Goal: Task Accomplishment & Management: Manage account settings

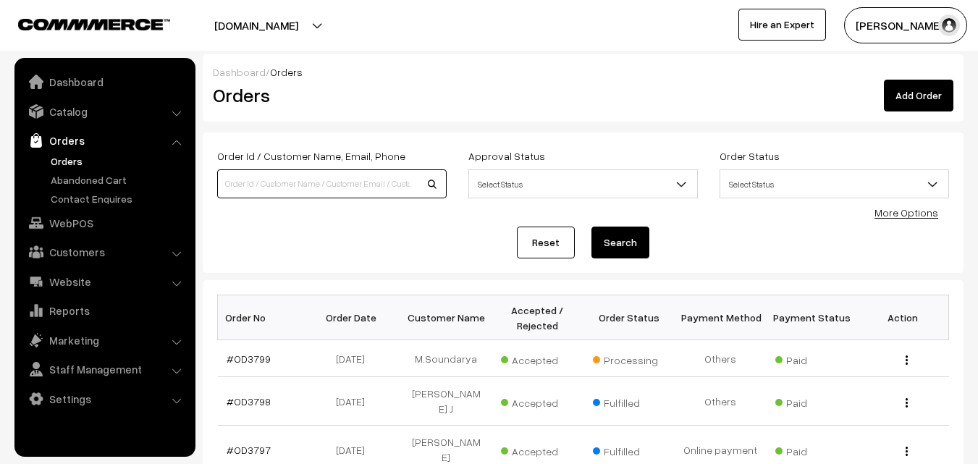
click at [266, 182] on input at bounding box center [331, 183] width 229 height 29
type input "[DOMAIN_NAME]"
click at [246, 361] on link "#OD3799" at bounding box center [249, 359] width 44 height 12
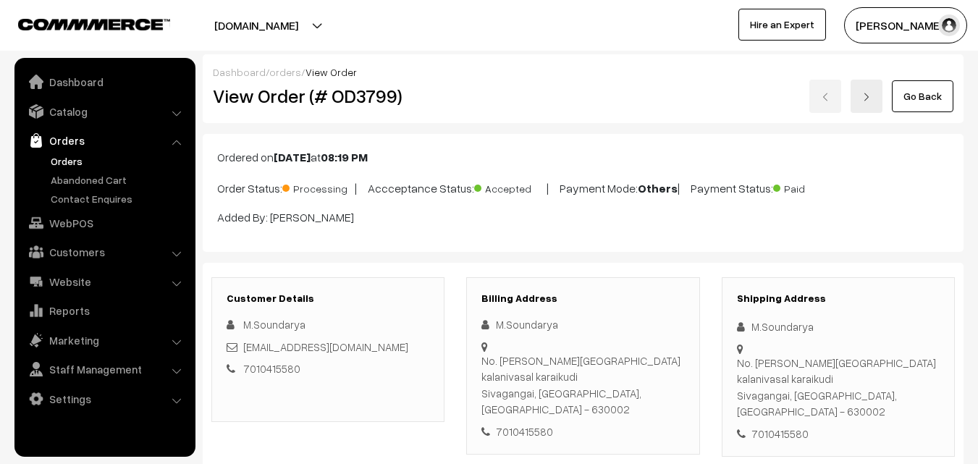
click at [901, 104] on link "Go Back" at bounding box center [923, 96] width 62 height 32
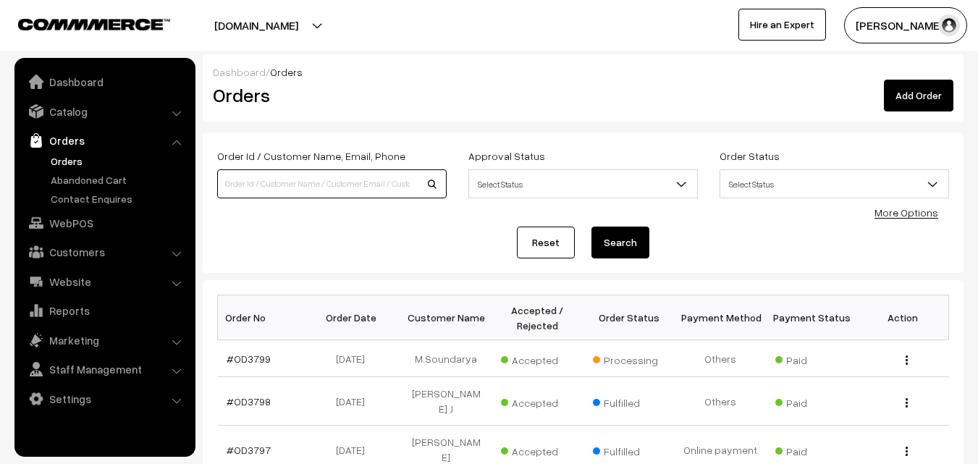
click at [329, 185] on input at bounding box center [331, 183] width 229 height 29
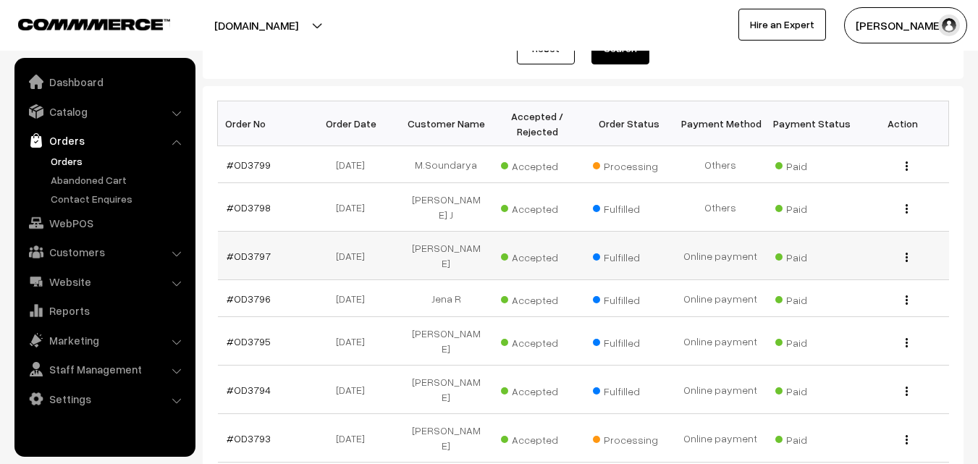
scroll to position [217, 0]
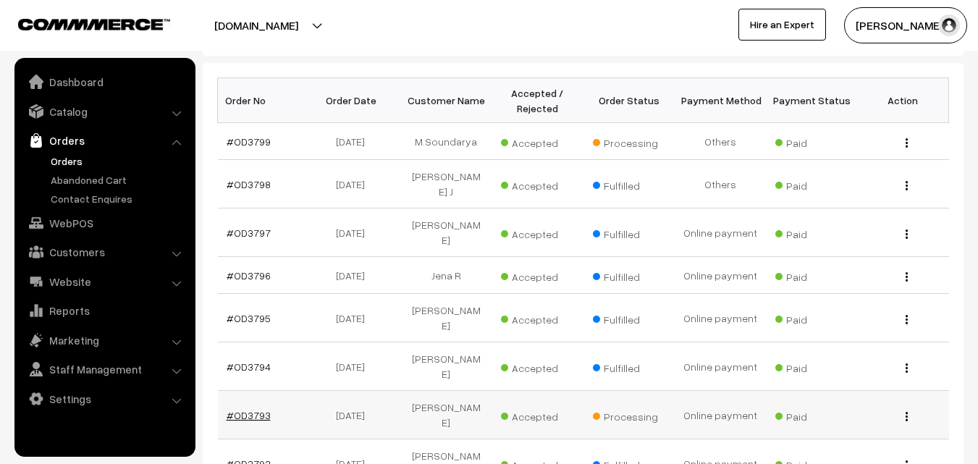
type input "selvi"
click at [248, 409] on link "#OD3793" at bounding box center [249, 415] width 44 height 12
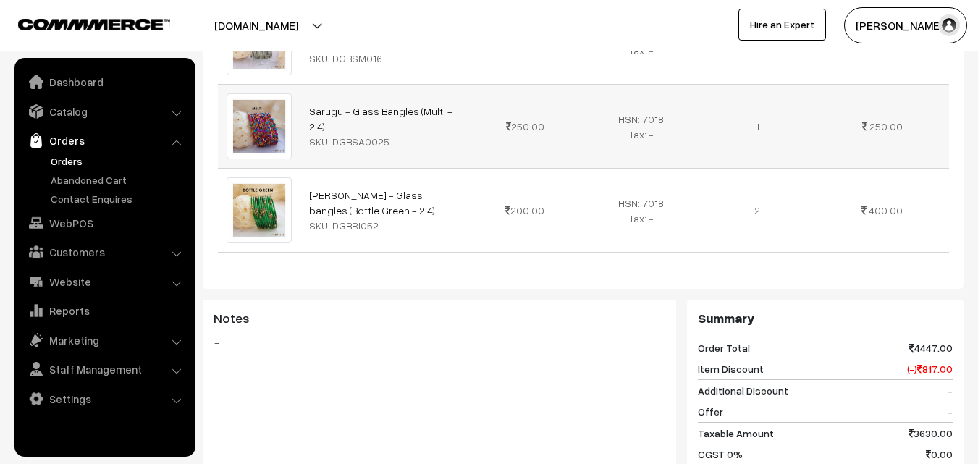
scroll to position [1448, 0]
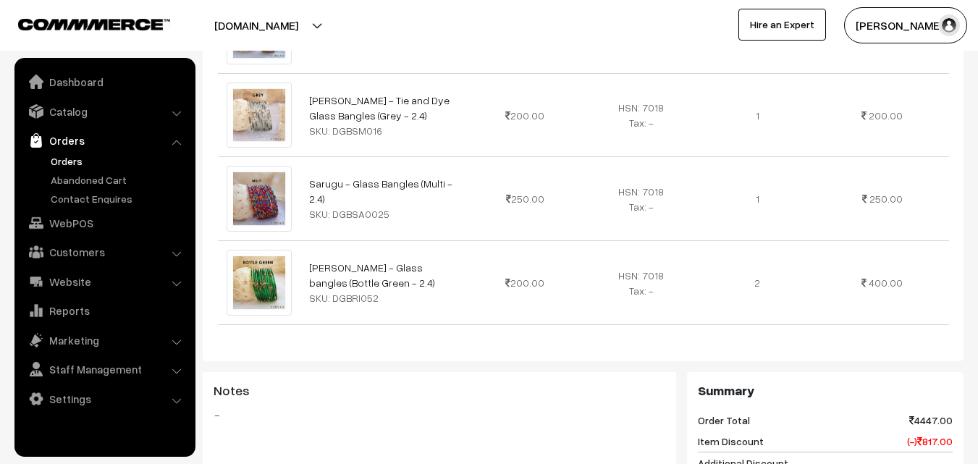
click at [61, 159] on link "Orders" at bounding box center [118, 160] width 143 height 15
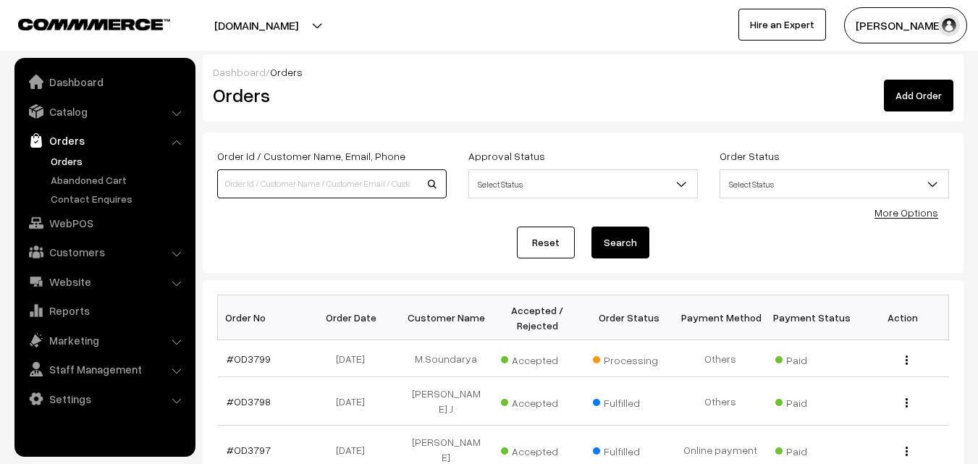
click at [308, 190] on input at bounding box center [331, 183] width 229 height 29
type input "[DOMAIN_NAME]"
click at [253, 355] on link "#OD3799" at bounding box center [249, 359] width 44 height 12
click at [250, 359] on link "#OD3799" at bounding box center [249, 359] width 44 height 12
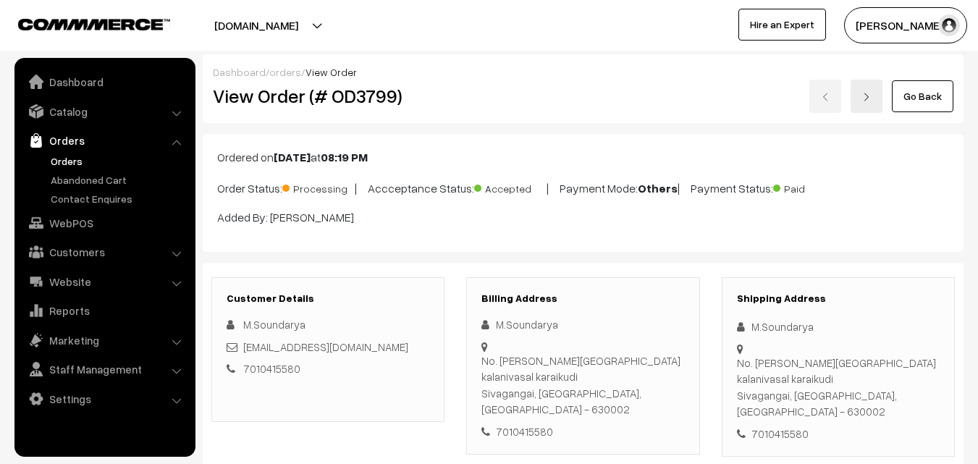
scroll to position [507, 0]
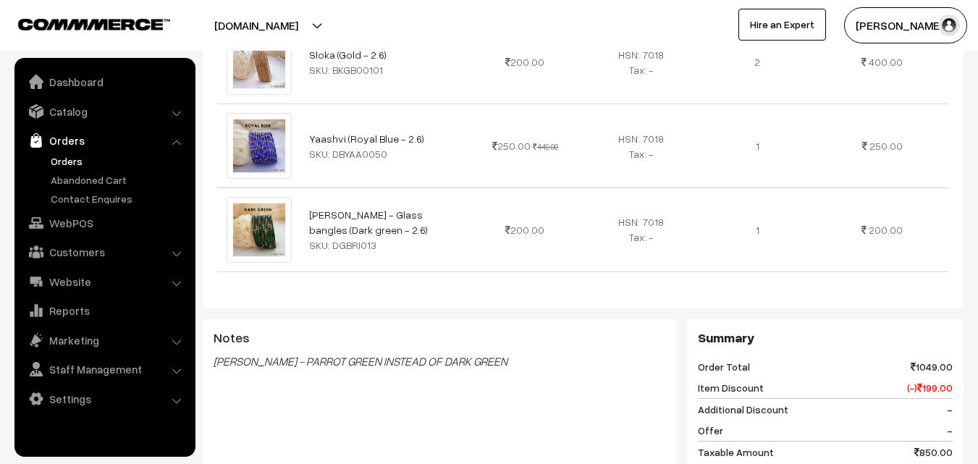
click at [0, 413] on nav "Dashboard Catalog" at bounding box center [97, 290] width 195 height 464
